Goal: Task Accomplishment & Management: Manage account settings

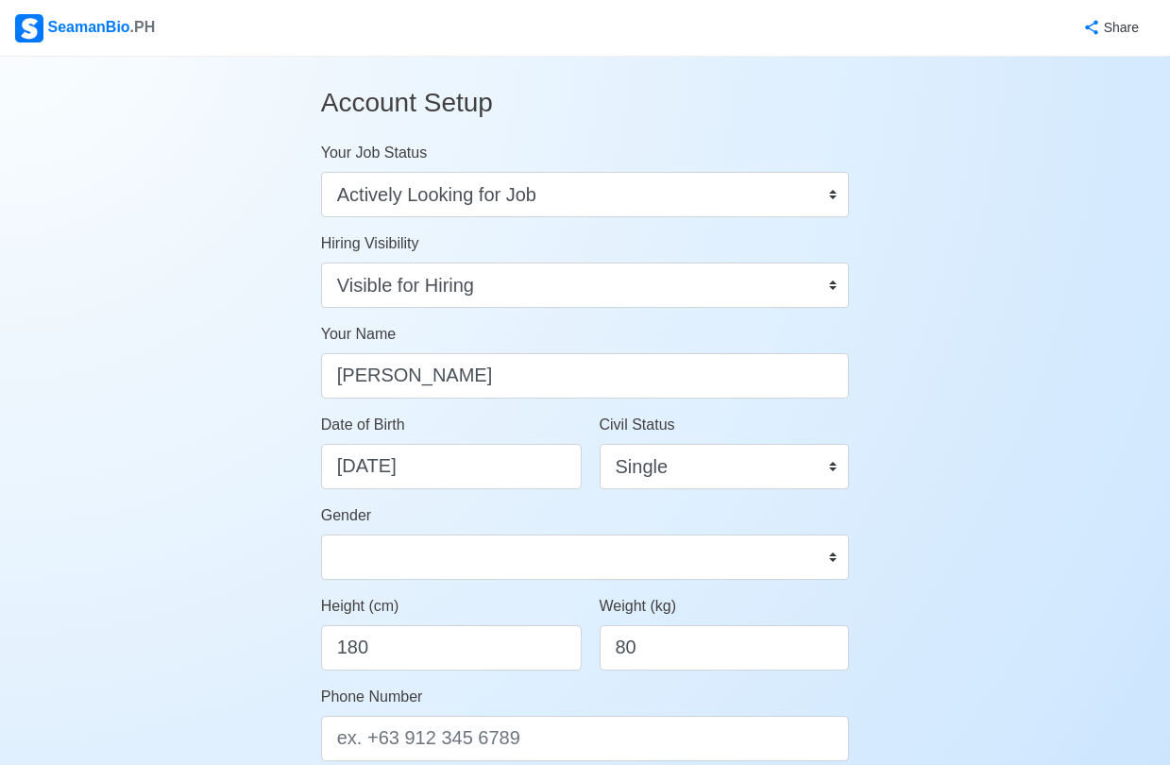
select select "Actively Looking for Job"
select select "Visible for Hiring"
select select "Single"
select select "[DEMOGRAPHIC_DATA]"
select select "PH"
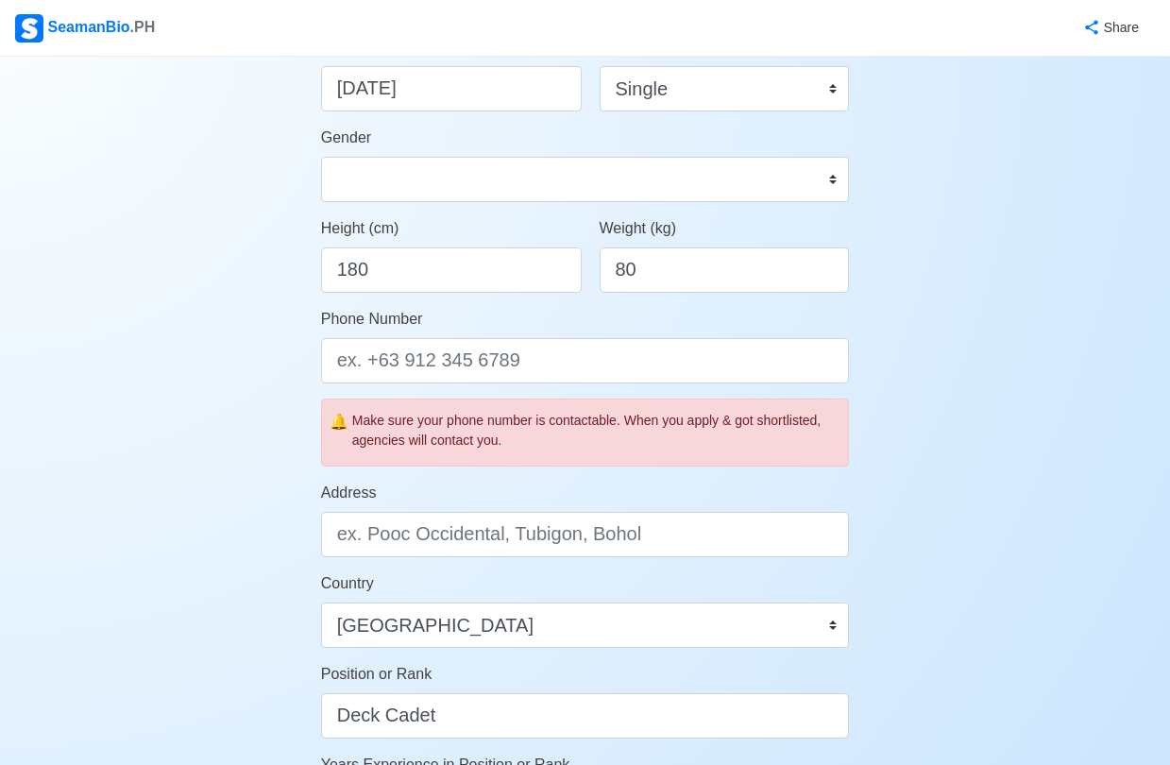
scroll to position [472, 0]
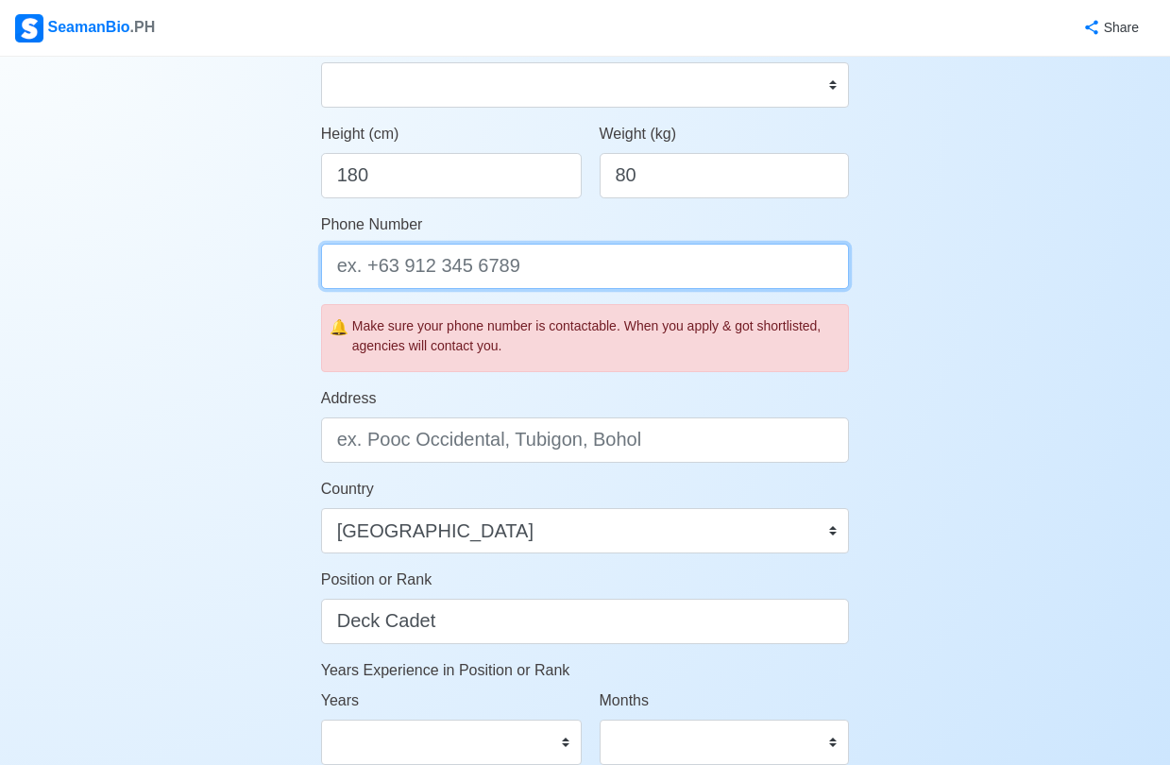
click at [535, 263] on input "Phone Number" at bounding box center [585, 266] width 529 height 45
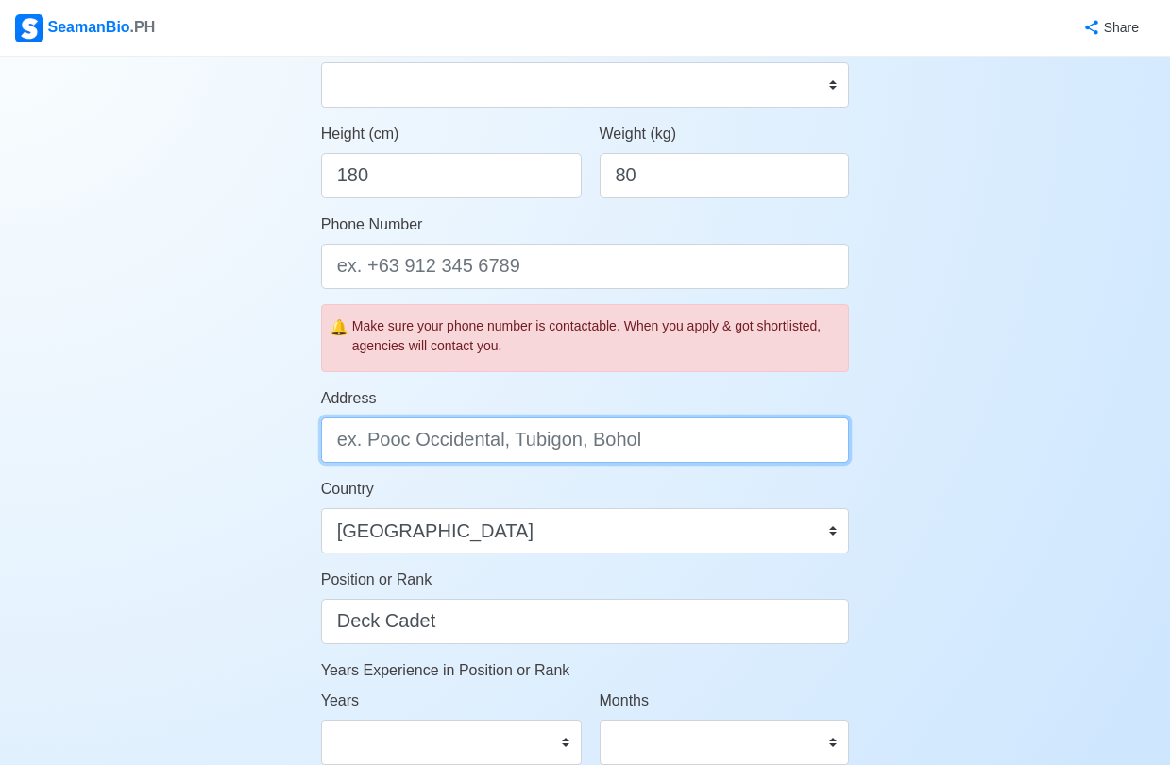
drag, startPoint x: 346, startPoint y: 451, endPoint x: 382, endPoint y: 436, distance: 39.8
click at [347, 450] on input "Address" at bounding box center [585, 439] width 529 height 45
type input "[STREET_ADDRESS]"
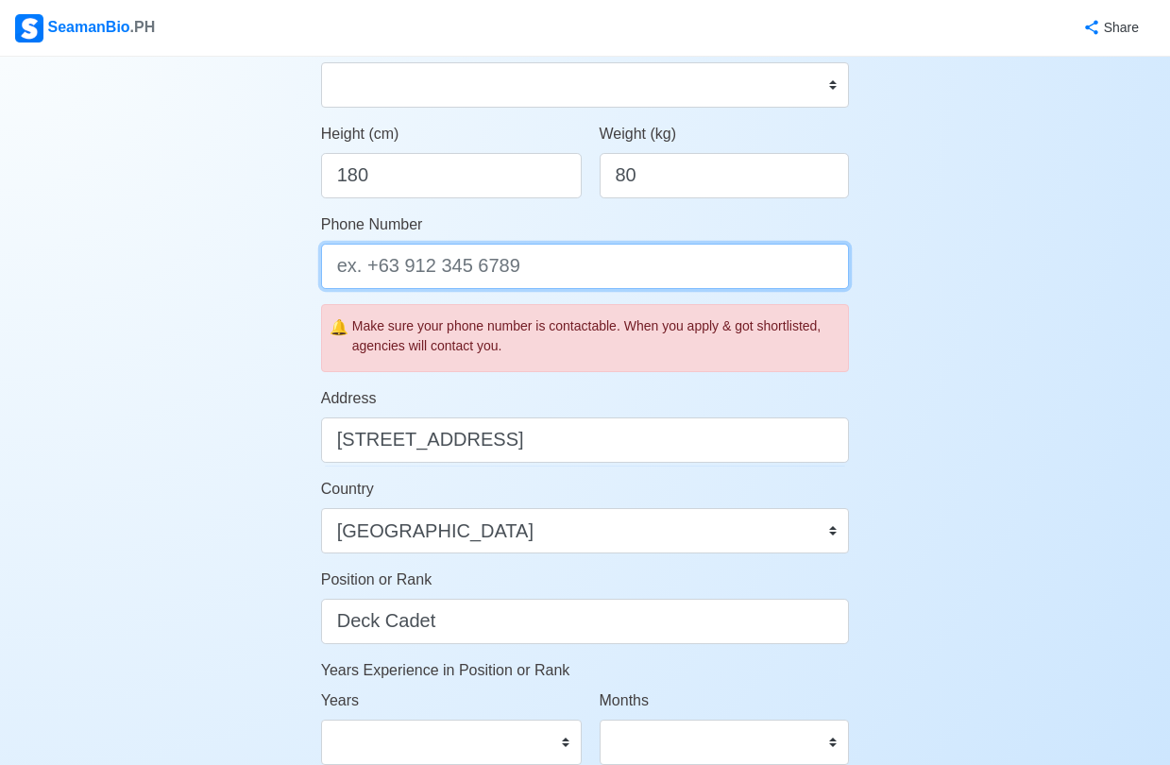
scroll to position [0, 0]
click at [547, 272] on input "Phone Number" at bounding box center [585, 266] width 529 height 45
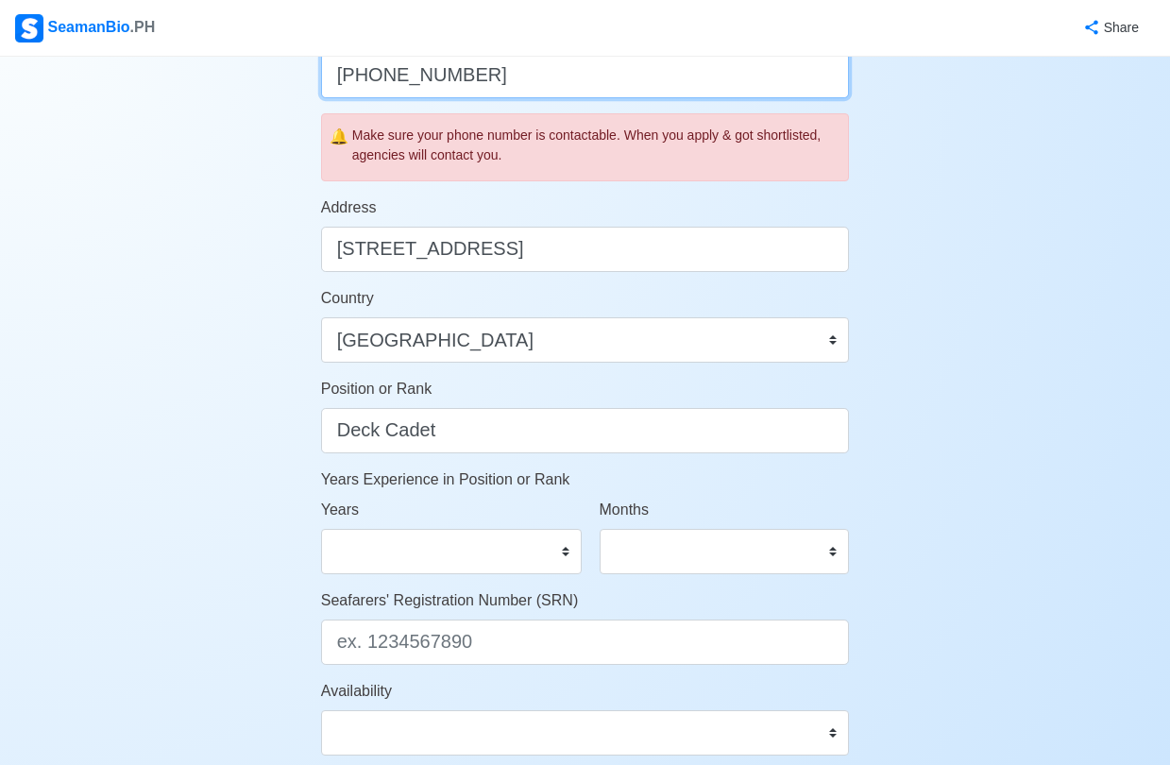
scroll to position [850, 0]
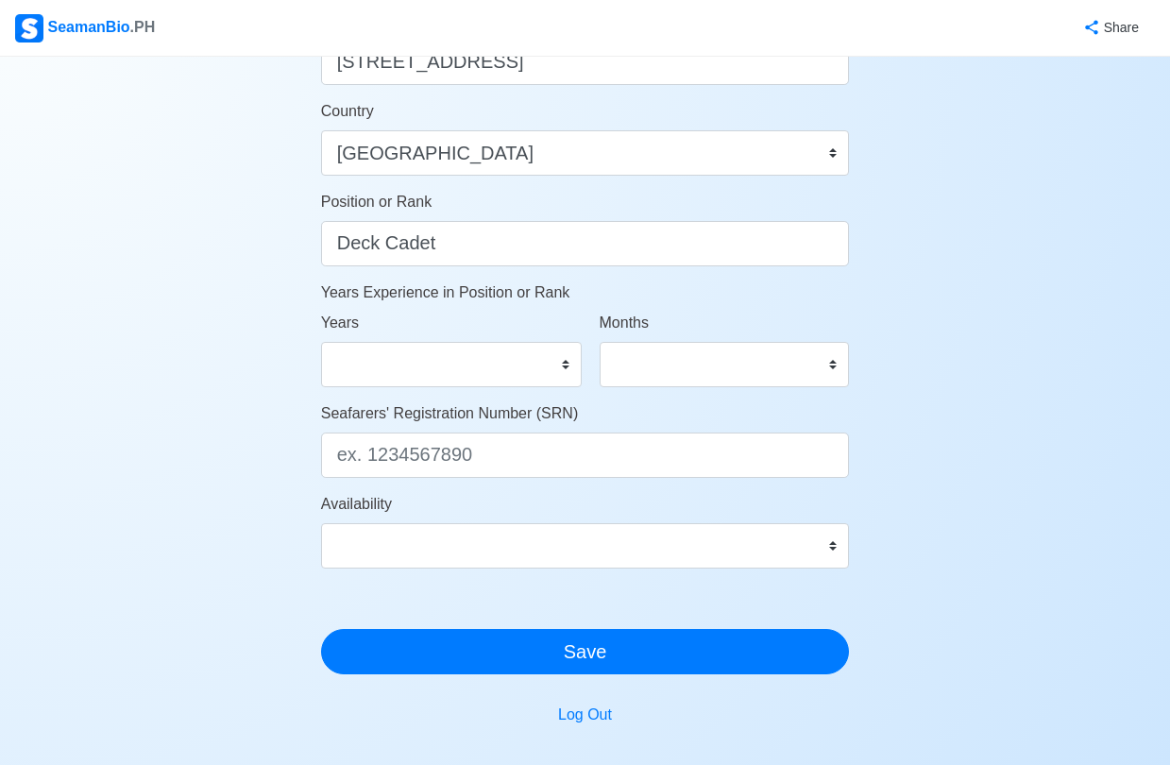
type input "[PHONE_NUMBER]"
click at [505, 370] on select "0 1 2 3 4 5 6 7 8 9 10 11 12 13 14 15 16 17 18 19 20 21 22 23 24 25 26 27 28 29…" at bounding box center [451, 364] width 261 height 45
select select "0"
click at [321, 342] on select "0 1 2 3 4 5 6 7 8 9 10 11 12 13 14 15 16 17 18 19 20 21 22 23 24 25 26 27 28 29…" at bounding box center [451, 364] width 261 height 45
click at [753, 363] on select "0 1 2 3 4 5 6 7 8 9 10 11" at bounding box center [725, 364] width 250 height 45
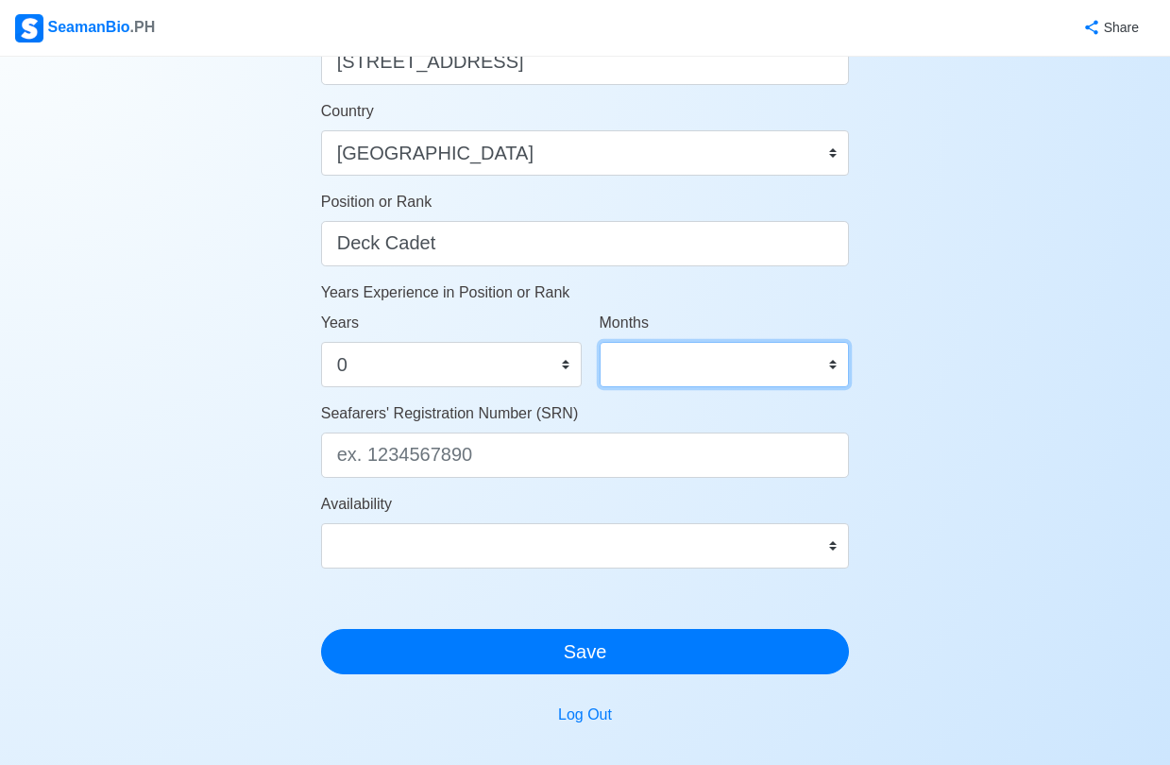
select select "0"
click at [600, 342] on select "0 1 2 3 4 5 6 7 8 9 10 11" at bounding box center [725, 364] width 250 height 45
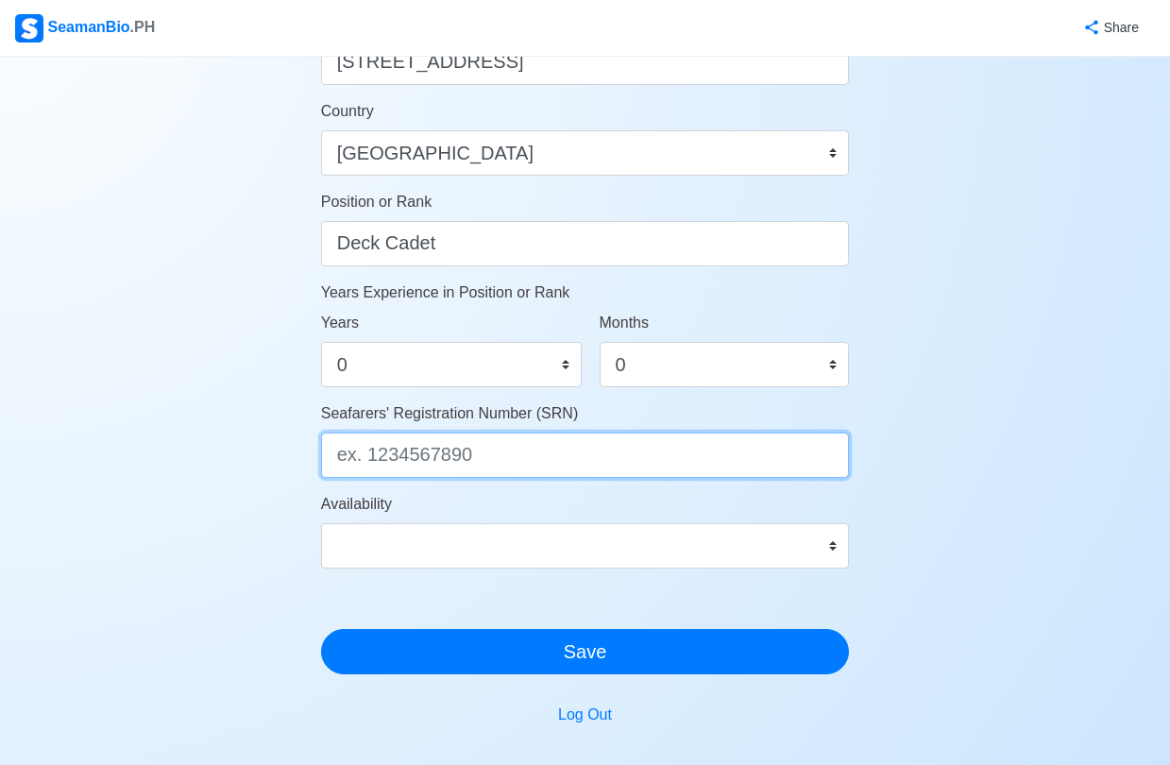
click at [591, 456] on input "Seafarers' Registration Number (SRN)" at bounding box center [585, 455] width 529 height 45
type input "0301160043"
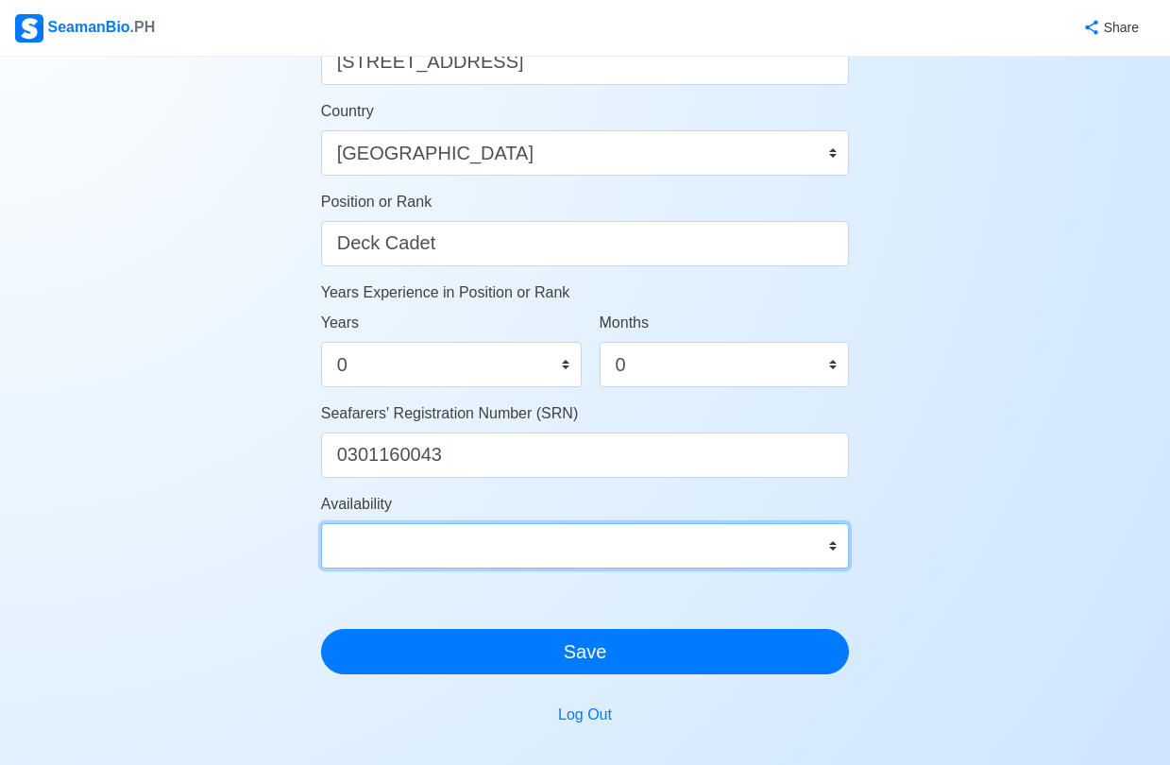
click at [511, 553] on select "Immediate [DATE] [DATE] [DATE] [DATE] [DATE] [DATE] [DATE] [DATE] [DATE]" at bounding box center [585, 545] width 529 height 45
select select "4102470000000"
click at [321, 523] on select "Immediate [DATE] [DATE] [DATE] [DATE] [DATE] [DATE] [DATE] [DATE] [DATE]" at bounding box center [585, 545] width 529 height 45
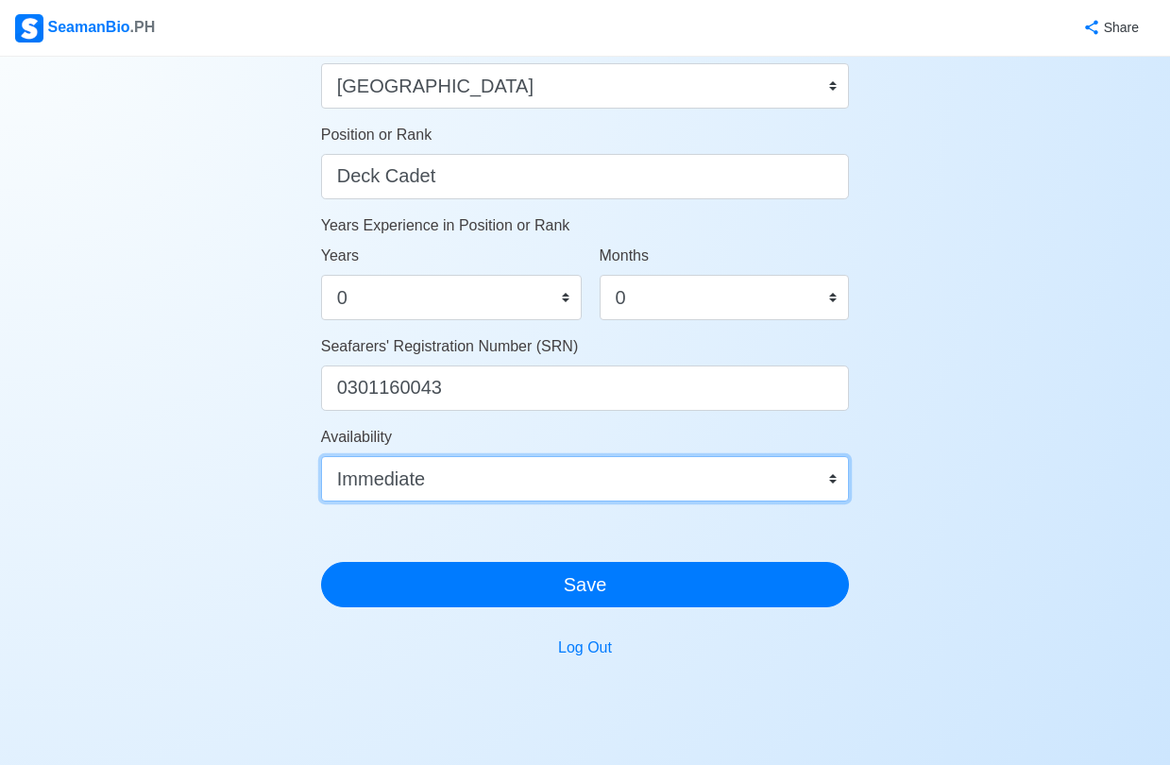
scroll to position [944, 0]
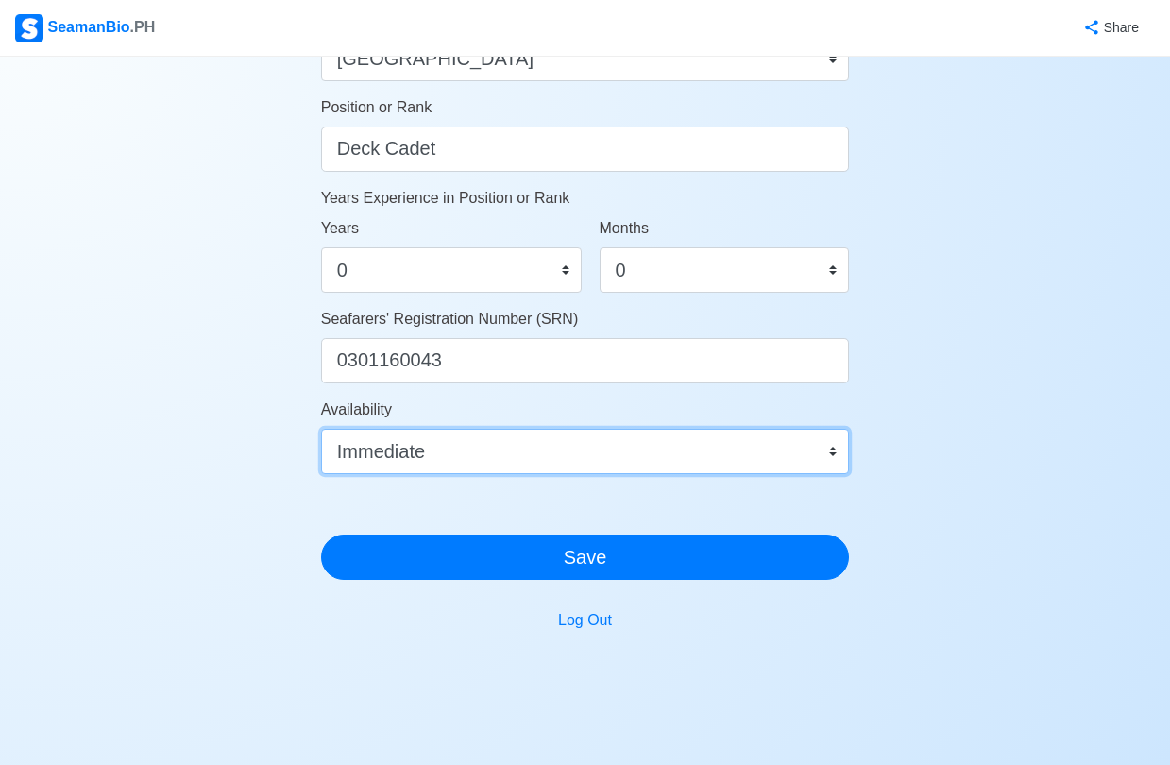
click at [695, 468] on select "Immediate [DATE] [DATE] [DATE] [DATE] [DATE] [DATE] [DATE] [DATE] [DATE]" at bounding box center [585, 451] width 529 height 45
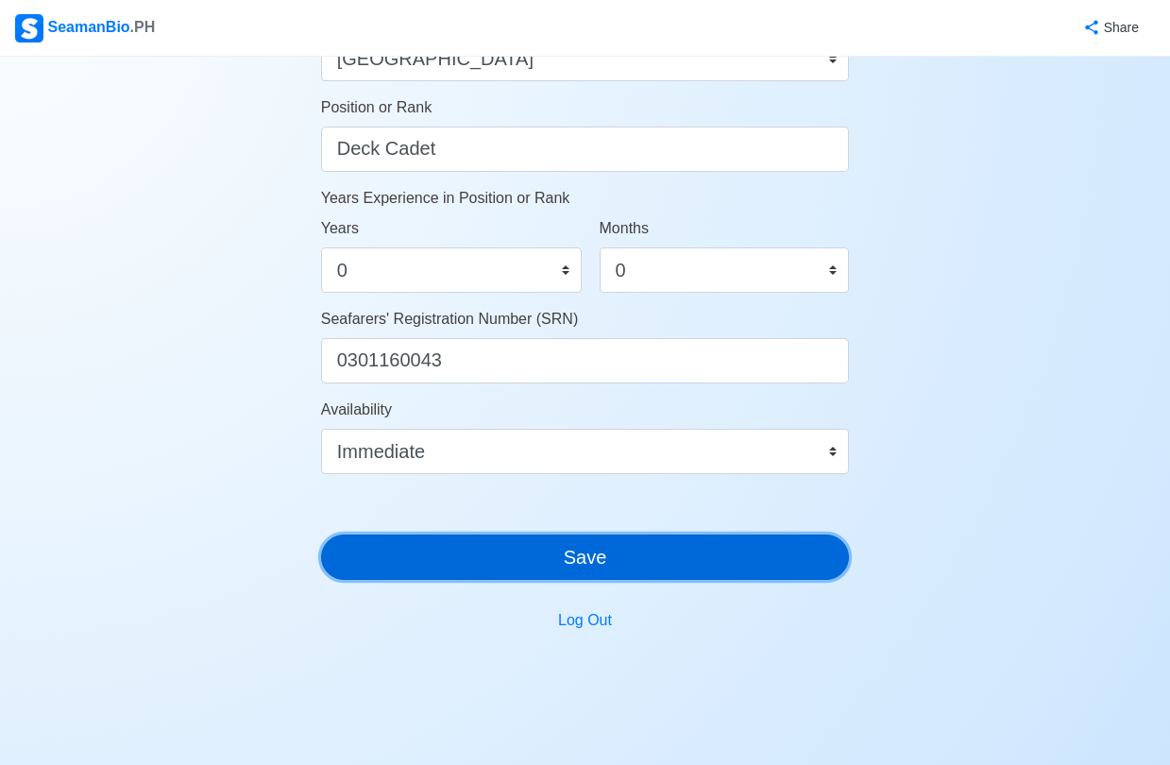
click at [591, 554] on button "Save" at bounding box center [585, 557] width 529 height 45
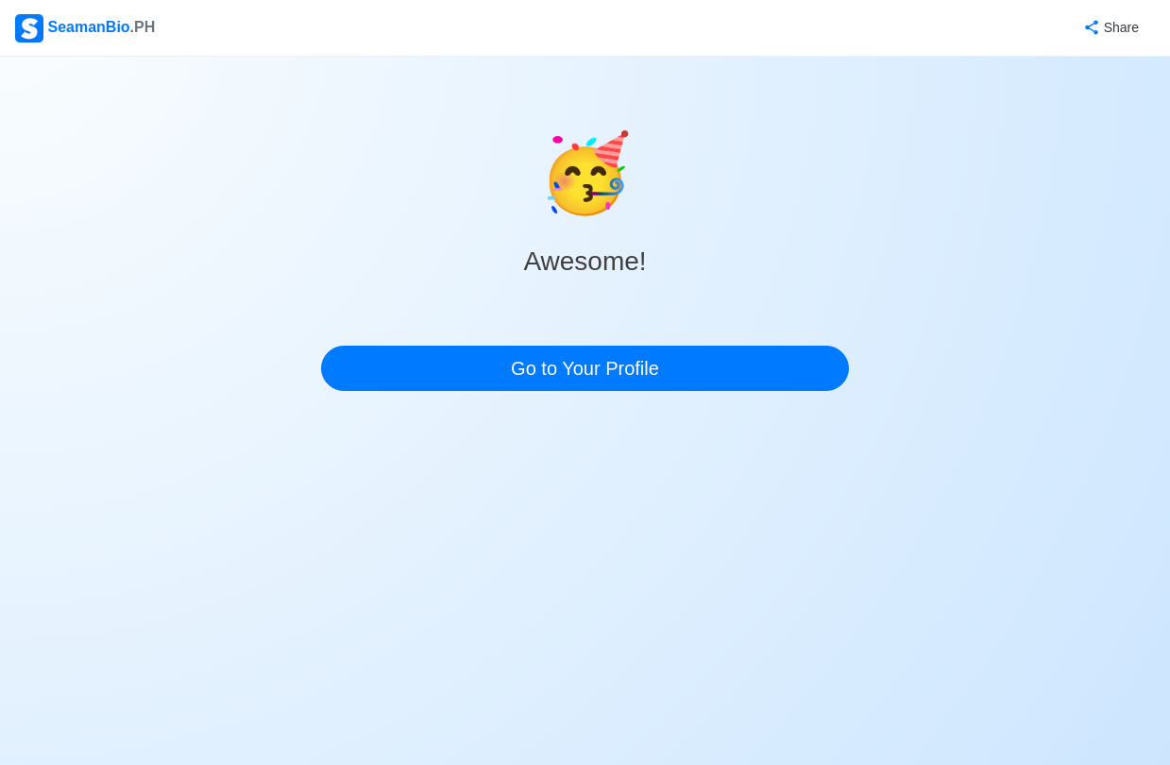
scroll to position [0, 0]
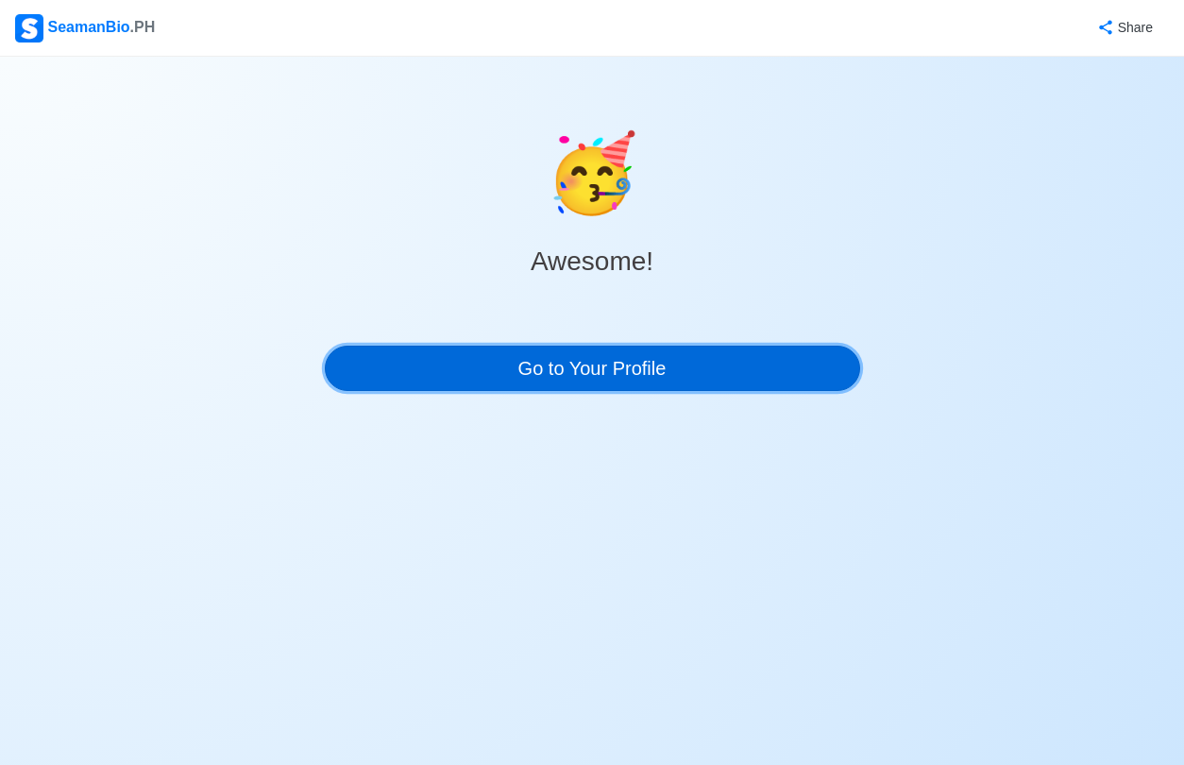
click at [592, 386] on link "Go to Your Profile" at bounding box center [592, 368] width 535 height 45
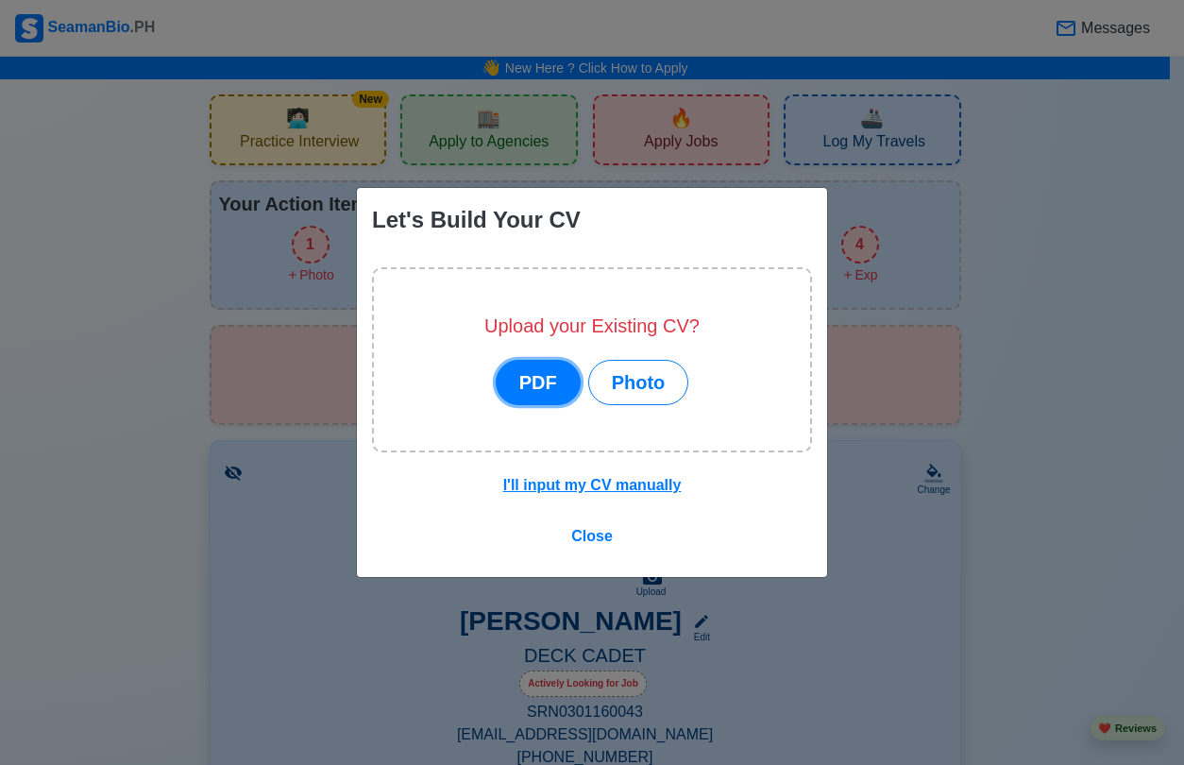
click at [554, 393] on button "PDF" at bounding box center [538, 382] width 85 height 45
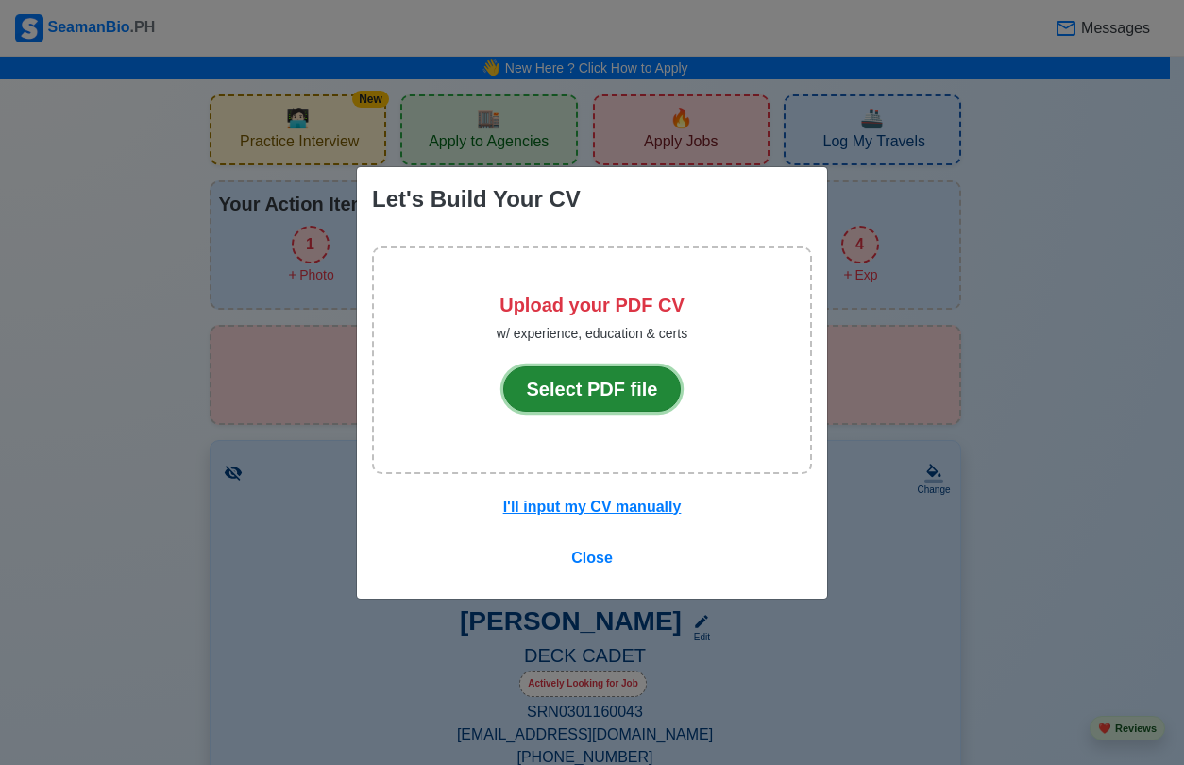
click at [605, 399] on button "Select PDF file" at bounding box center [592, 388] width 178 height 45
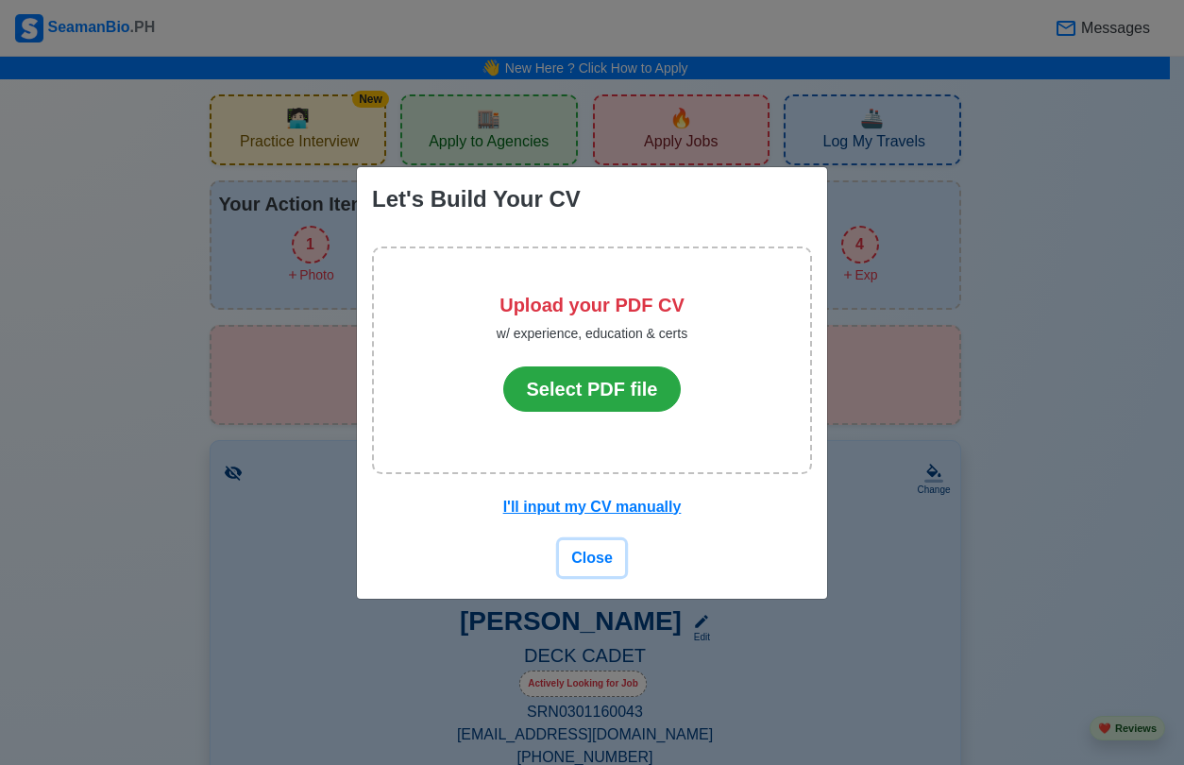
click at [596, 556] on span "Close" at bounding box center [592, 558] width 42 height 16
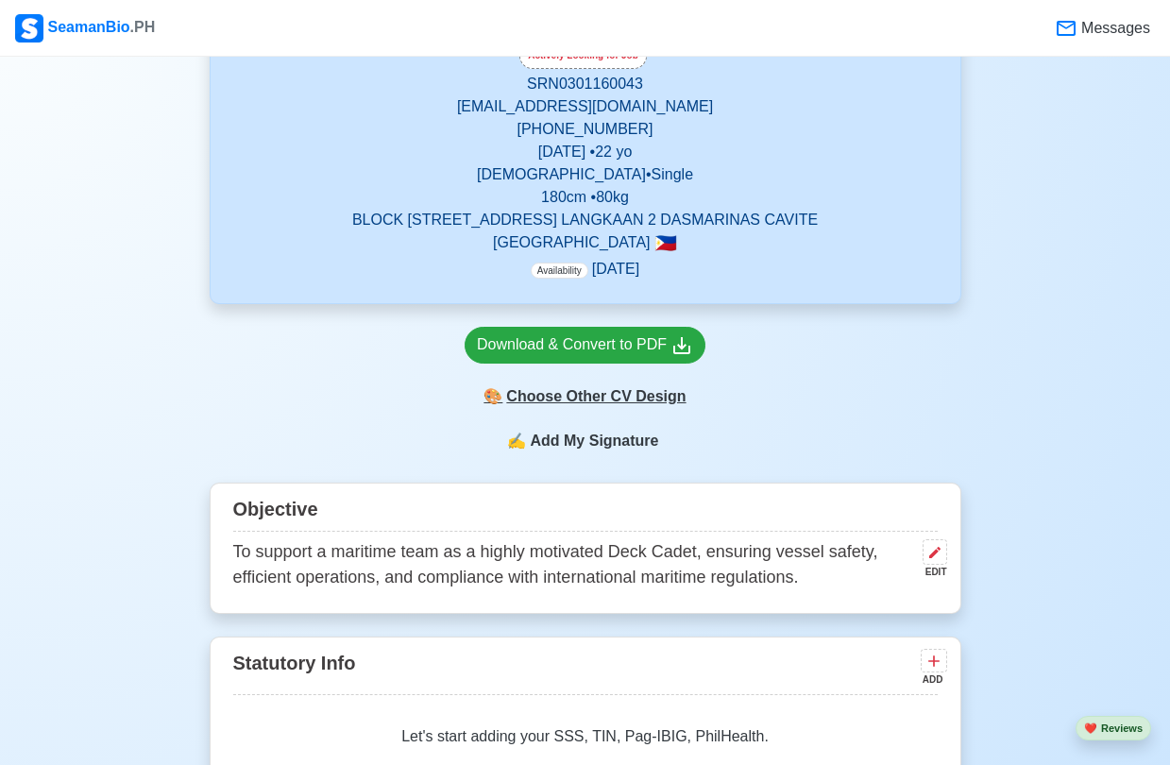
scroll to position [661, 0]
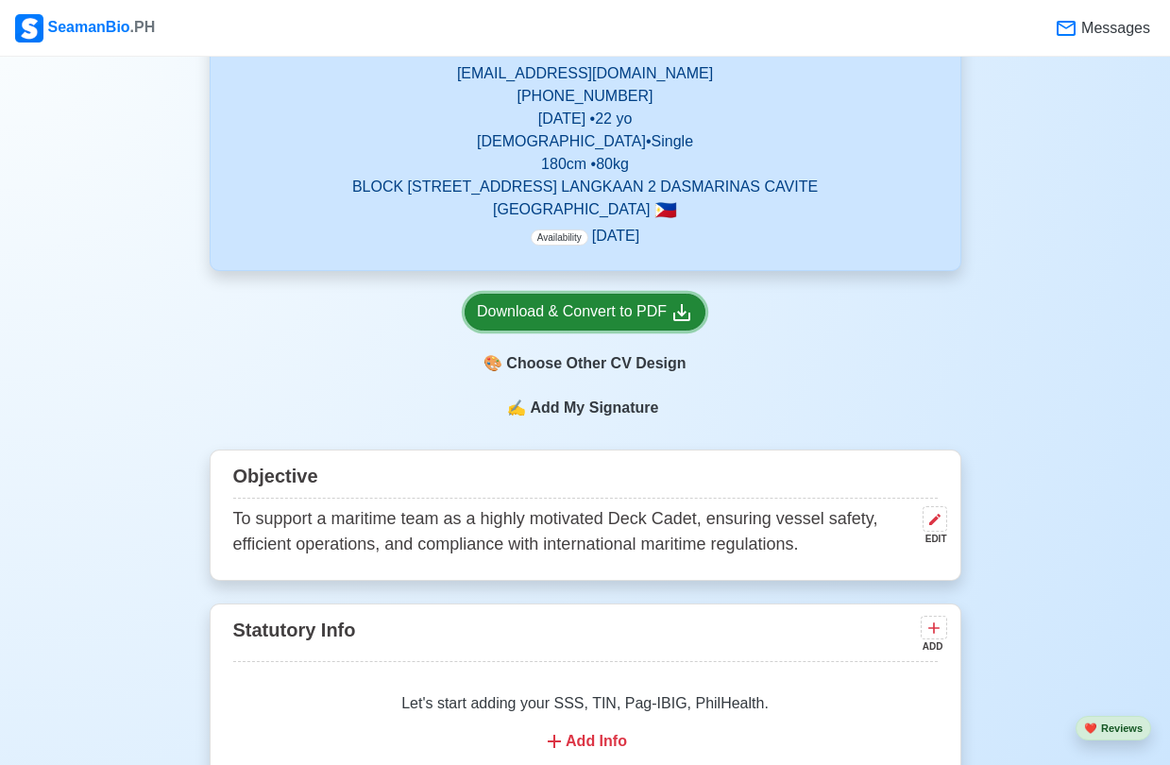
click at [620, 324] on div "Download & Convert to PDF" at bounding box center [585, 312] width 216 height 24
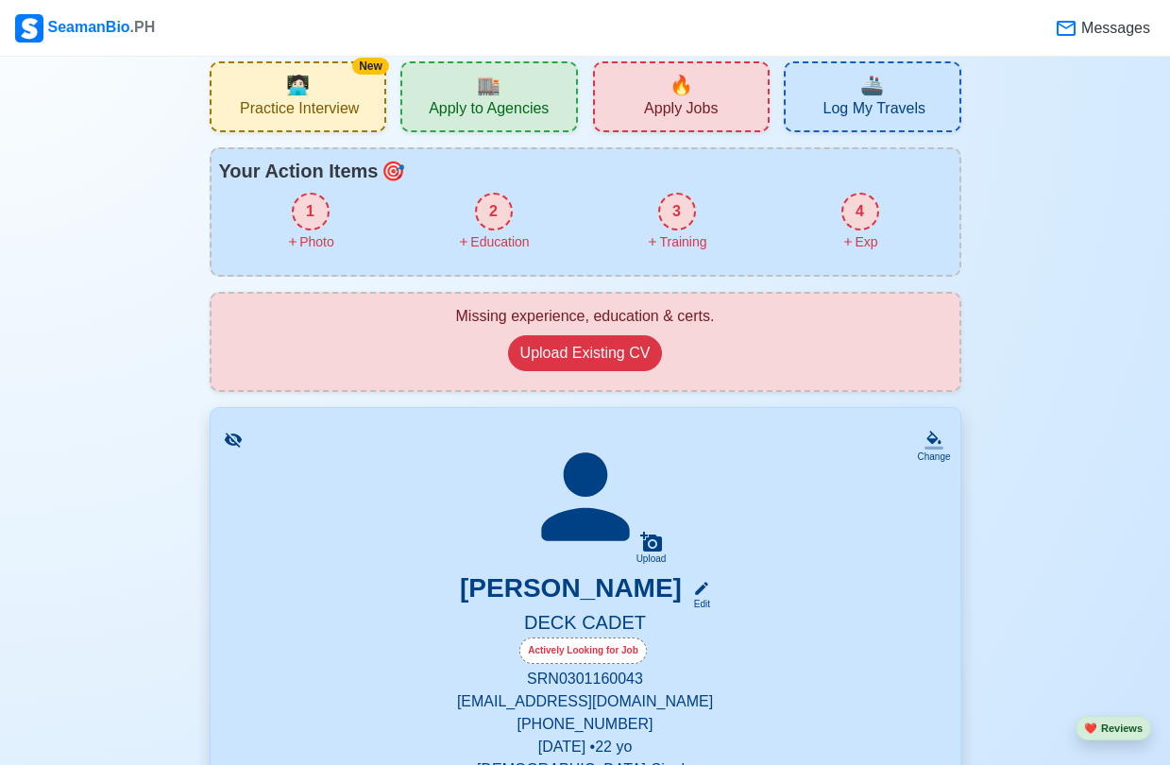
scroll to position [0, 0]
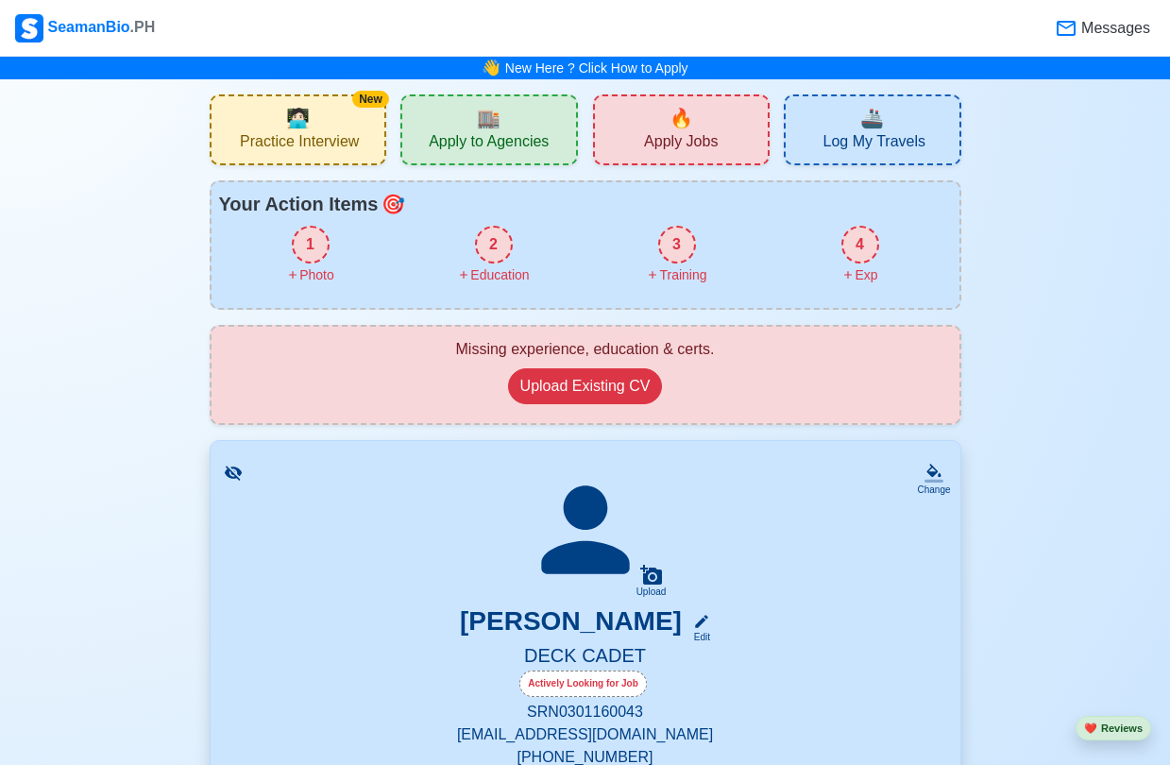
click at [322, 245] on div "1" at bounding box center [311, 245] width 38 height 38
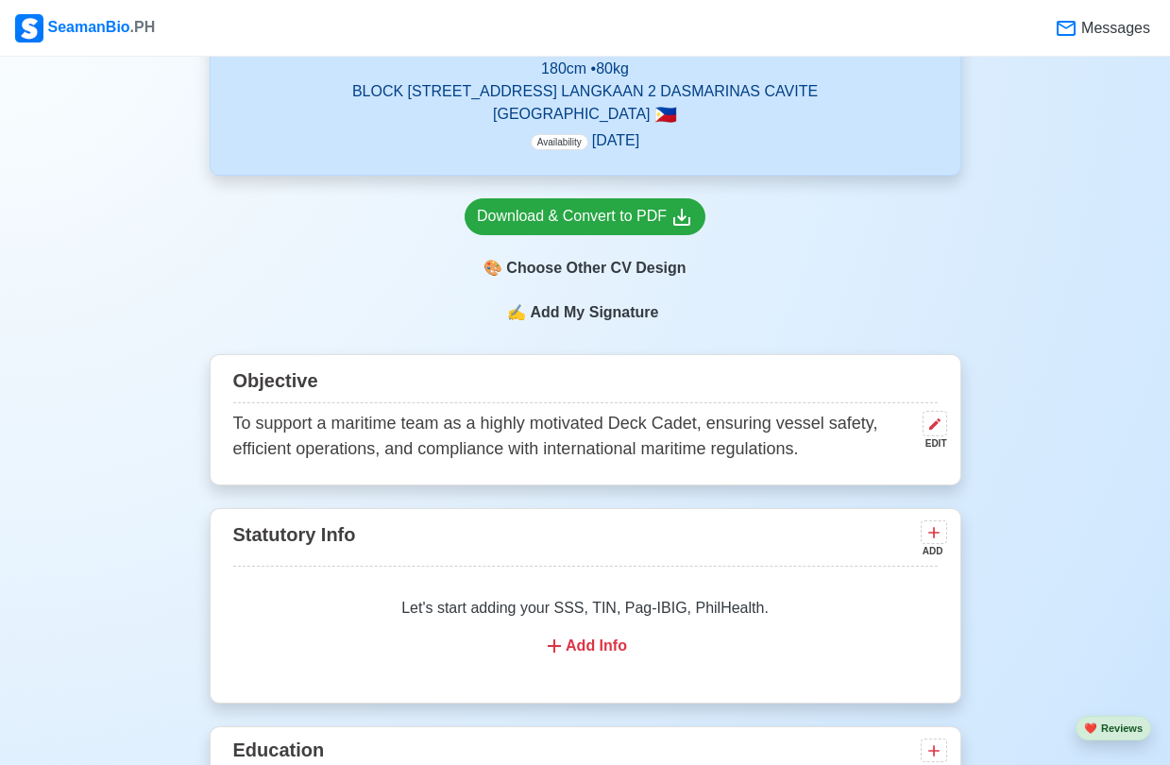
scroll to position [756, 0]
